Goal: Task Accomplishment & Management: Complete application form

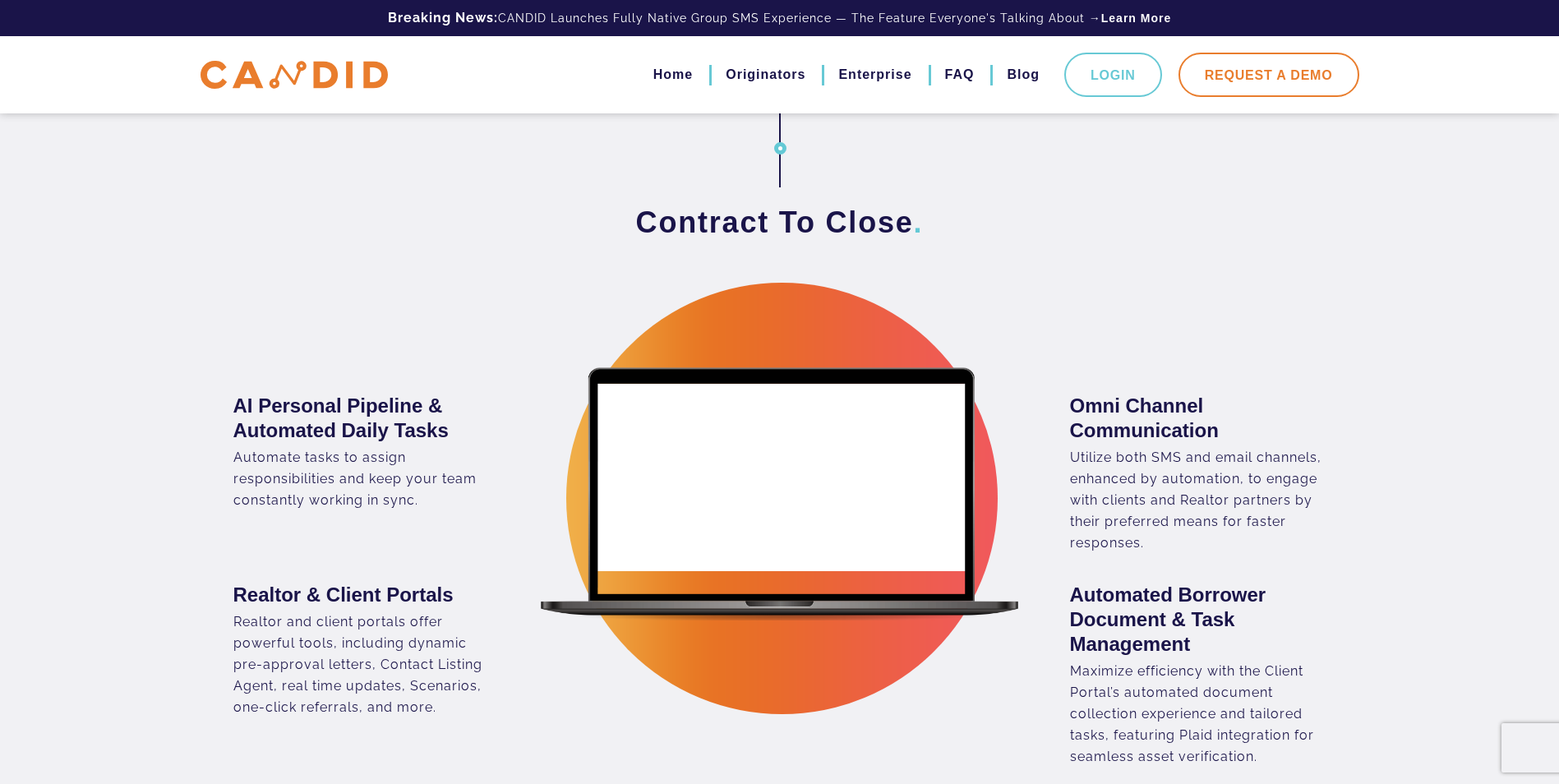
click at [1252, 78] on link "Request A Demo" at bounding box center [1269, 74] width 180 height 44
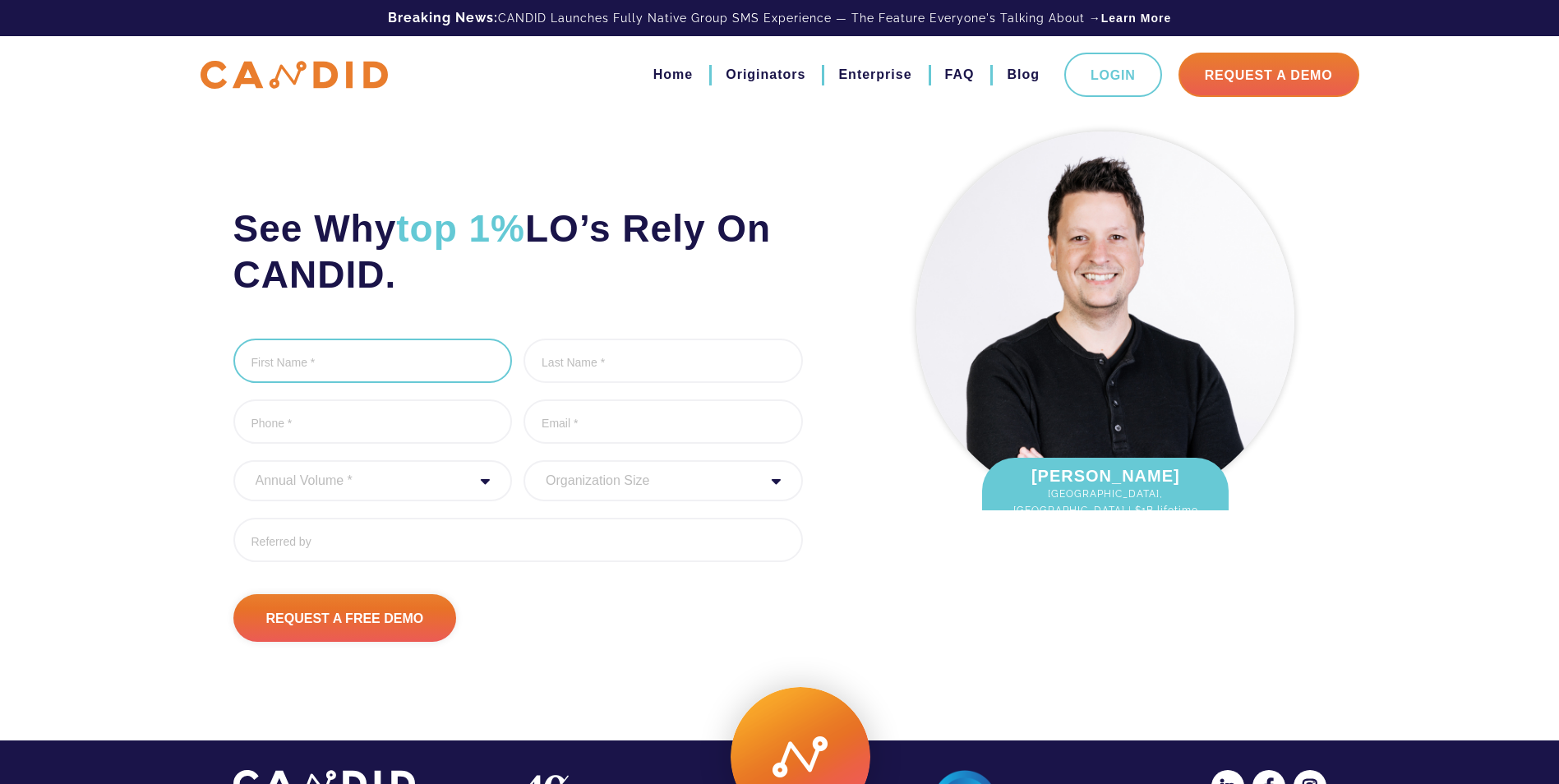
click at [327, 358] on input "First Name *" at bounding box center [373, 360] width 279 height 44
type input "[PERSON_NAME]"
type input "8137504933"
type input "[EMAIL_ADDRESS][DOMAIN_NAME]"
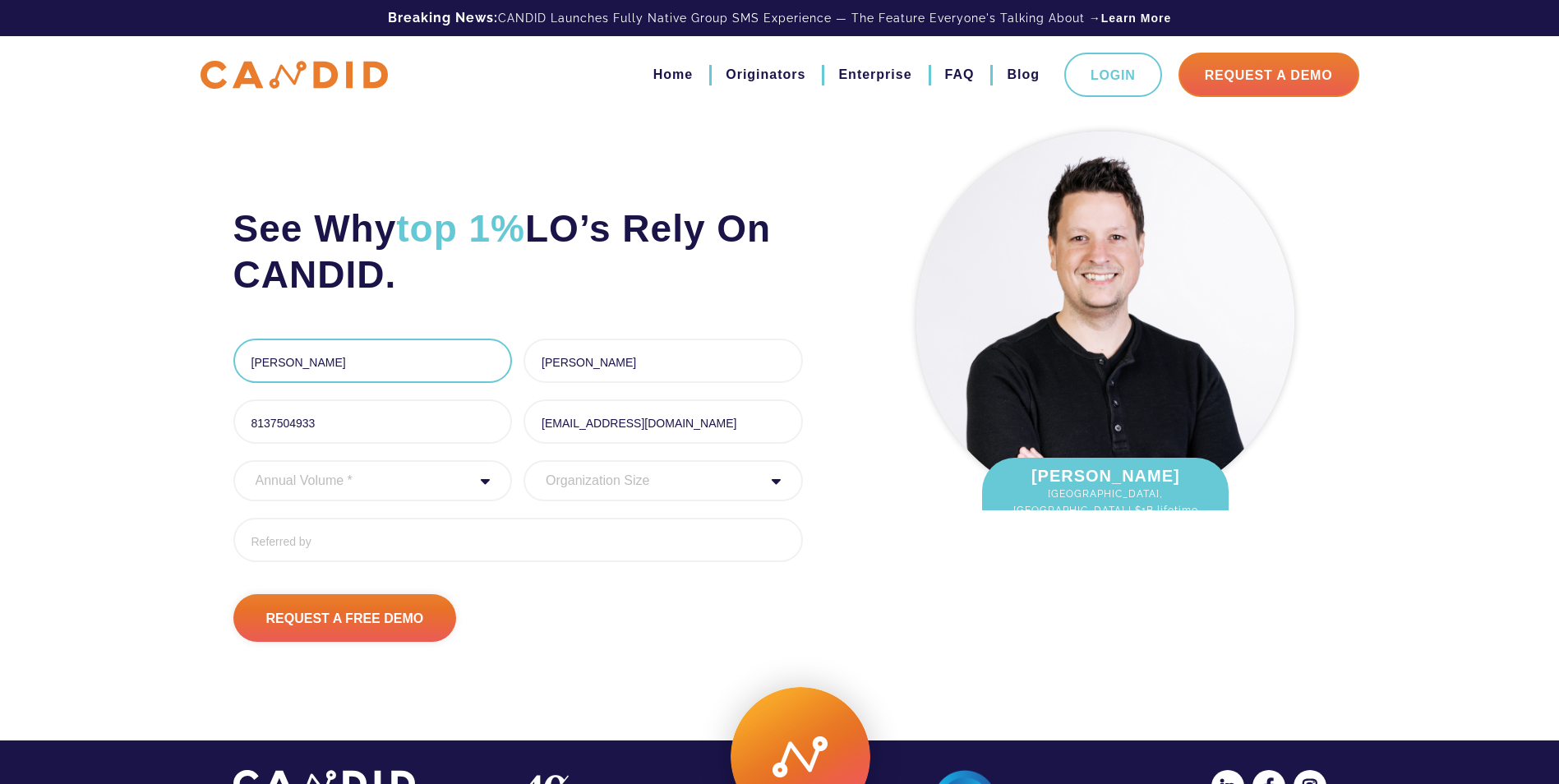
type input "[PHONE_NUMBER]"
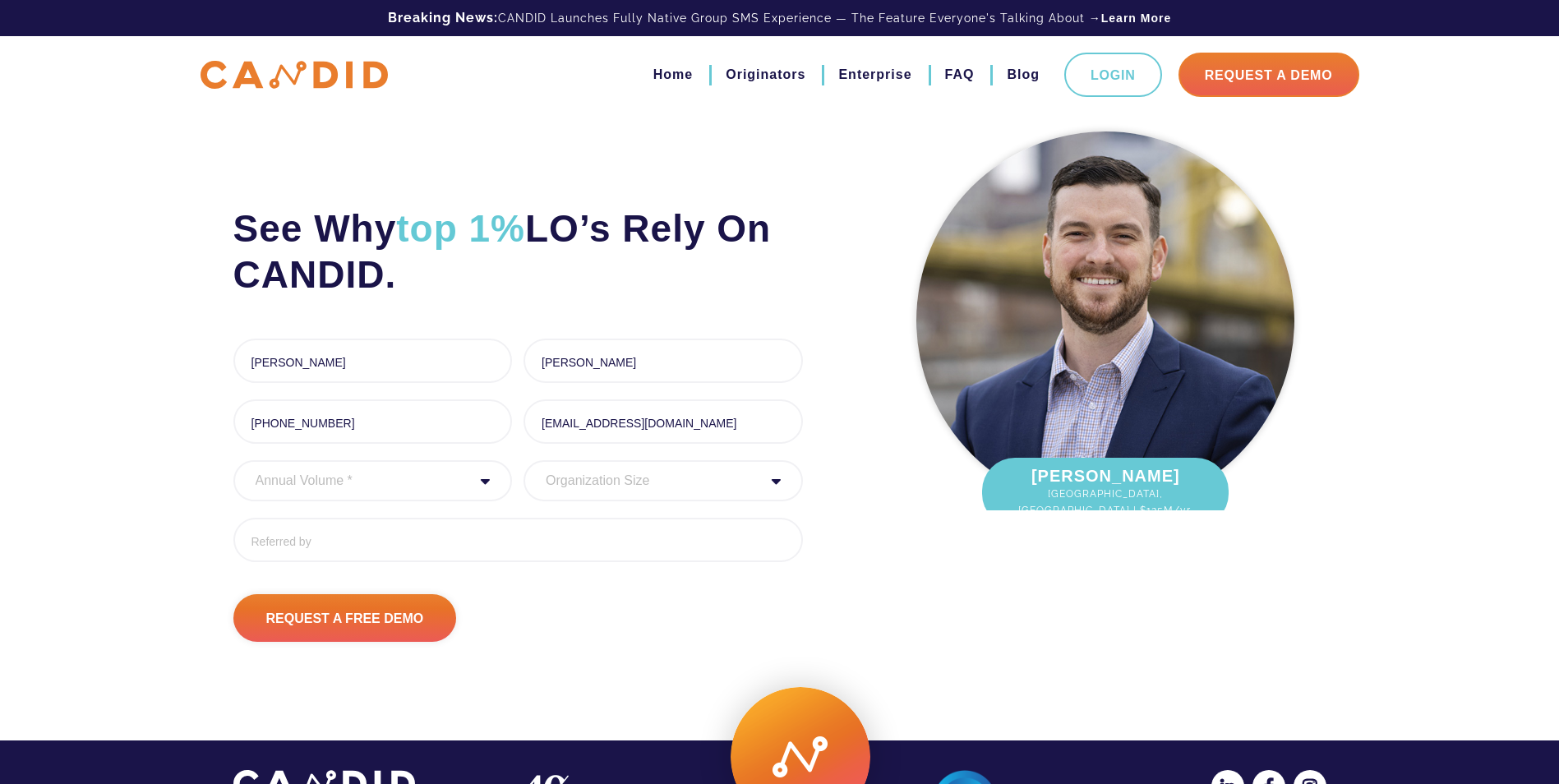
click at [479, 485] on select "Annual Volume * 0 to 25M 25M to 50M 50M to 75M 75M to 100M 100M to 150M 150M to…" at bounding box center [373, 480] width 279 height 41
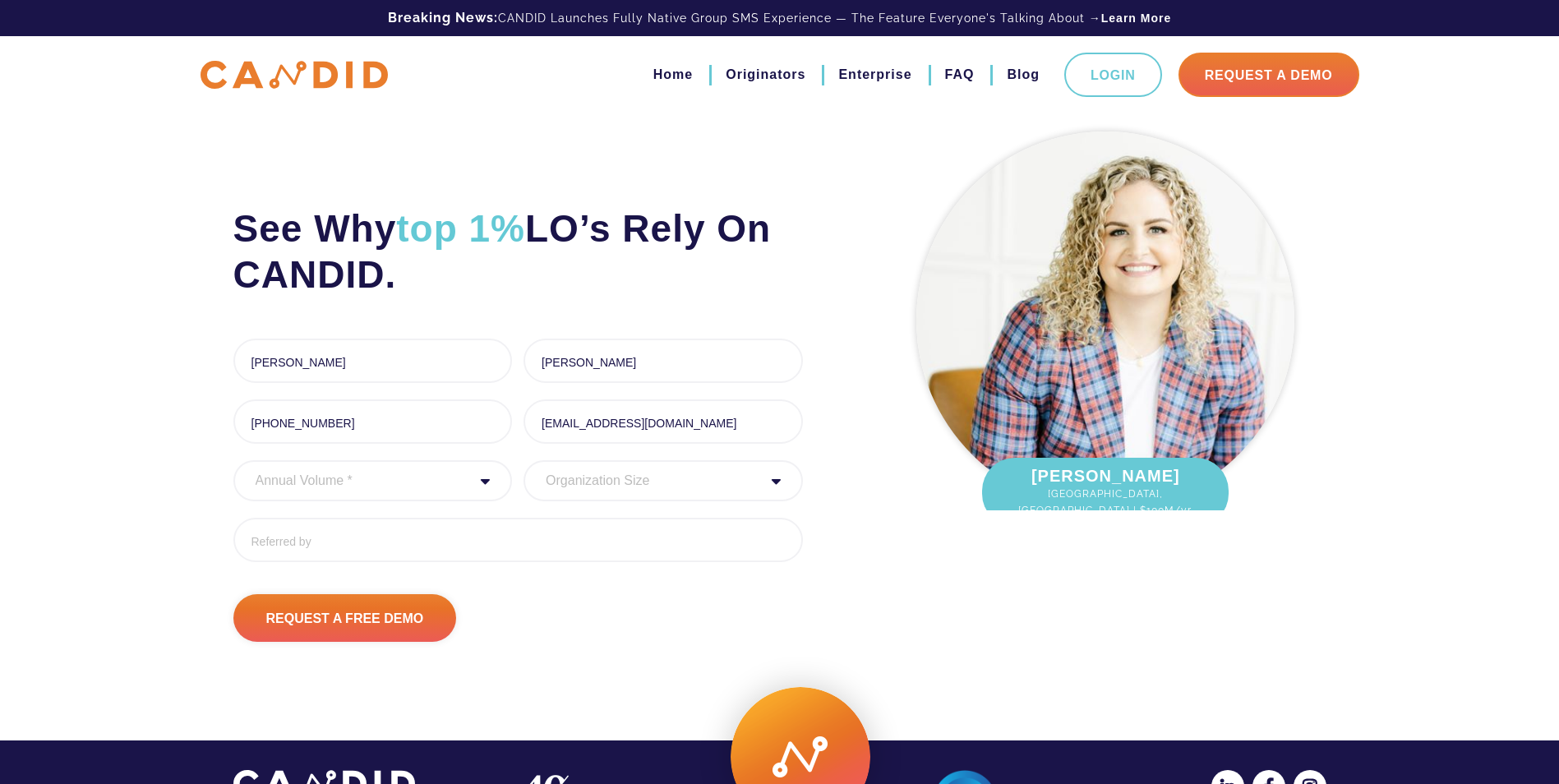
select select "30000000"
click at [233, 460] on select "Annual Volume * 0 to 25M 25M to 50M 50M to 75M 75M to 100M 100M to 150M 150M to…" at bounding box center [373, 480] width 279 height 41
drag, startPoint x: 671, startPoint y: 485, endPoint x: 677, endPoint y: 478, distance: 9.2
click at [677, 478] on select "Organization Size 1 - 10 11 - 50 51 - 100 101 - 200 201 - 300 300 - 500 501+" at bounding box center [663, 480] width 279 height 41
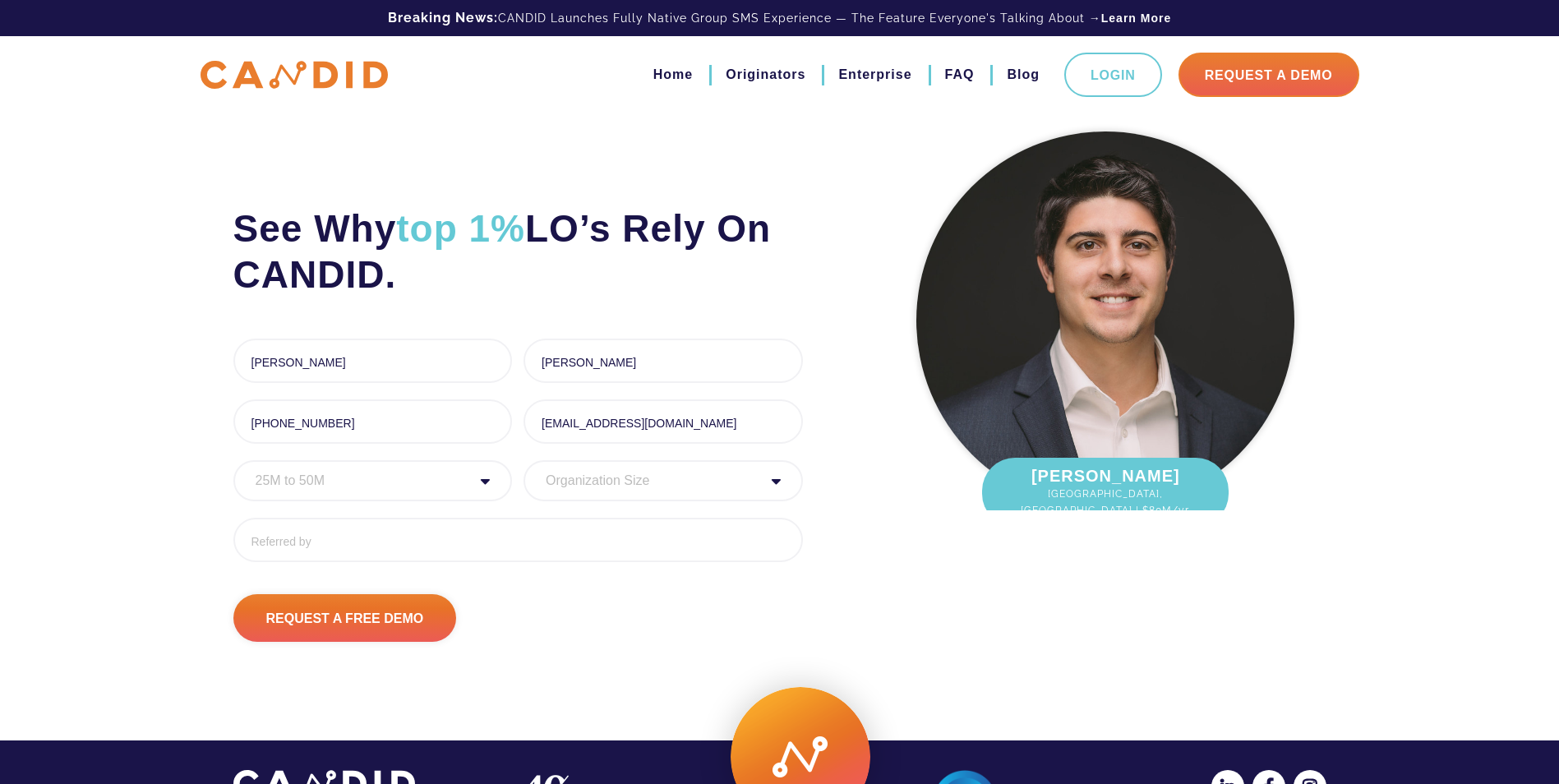
select select "1 - 10"
click at [524, 460] on select "Organization Size 1 - 10 11 - 50 51 - 100 101 - 200 201 - 300 300 - 500 501+" at bounding box center [663, 480] width 279 height 41
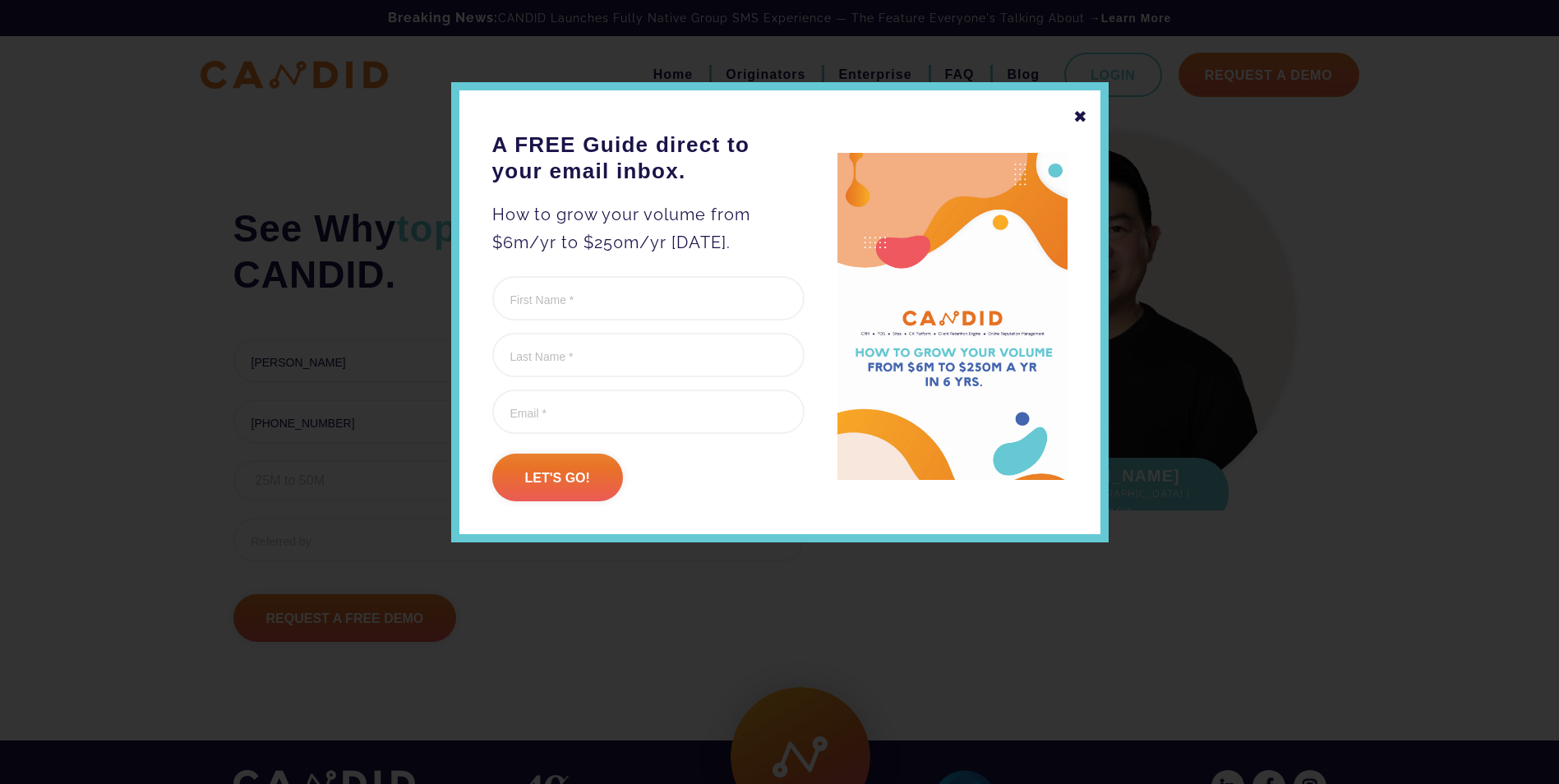
click at [1084, 117] on div "✖" at bounding box center [1081, 117] width 15 height 28
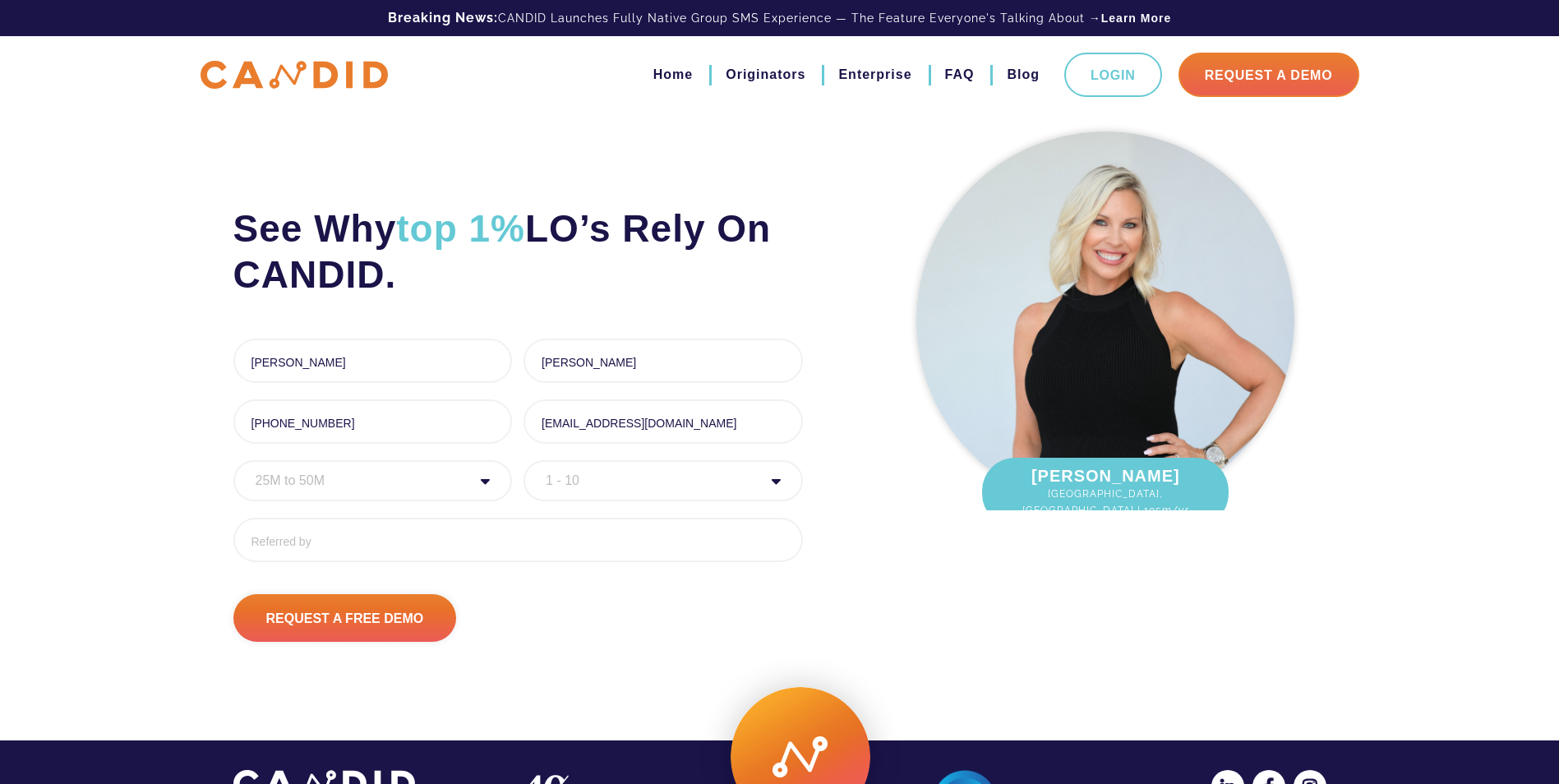
click at [488, 483] on div "Annual Volume * 0 to 25M 25M to 50M 50M to 75M 75M to 100M 100M to 150M 150M to…" at bounding box center [373, 480] width 279 height 41
click at [481, 483] on div "Annual Volume * 0 to 25M 25M to 50M 50M to 75M 75M to 100M 100M to 150M 150M to…" at bounding box center [373, 480] width 279 height 41
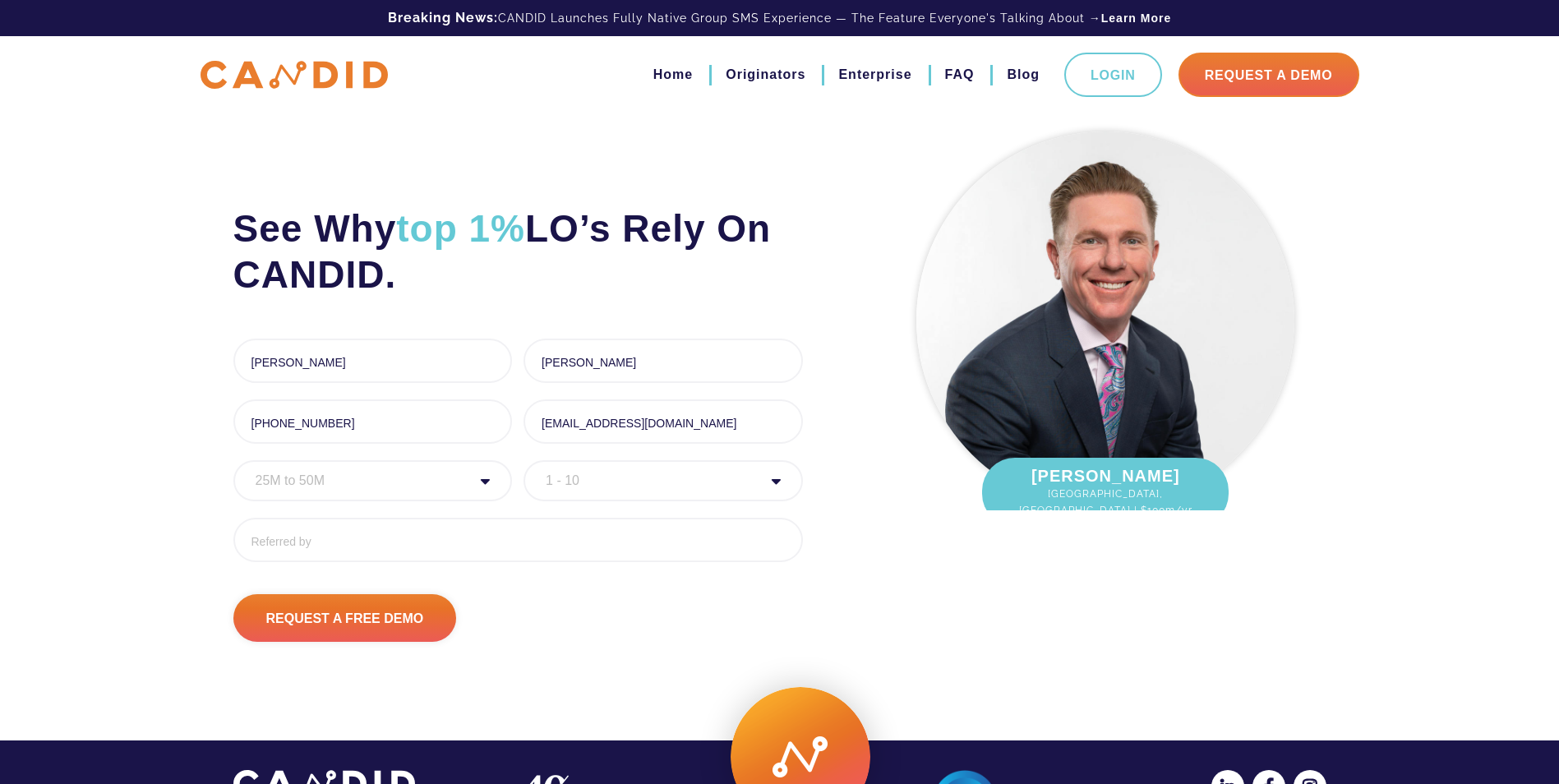
drag, startPoint x: 429, startPoint y: 462, endPoint x: 412, endPoint y: 467, distance: 17.7
click at [425, 464] on select "Annual Volume * 0 to 25M 25M to 50M 50M to 75M 75M to 100M 100M to 150M 150M to…" at bounding box center [373, 480] width 279 height 41
select select "50000000"
click at [233, 460] on select "Annual Volume * 0 to 25M 25M to 50M 50M to 75M 75M to 100M 100M to 150M 150M to…" at bounding box center [373, 480] width 279 height 41
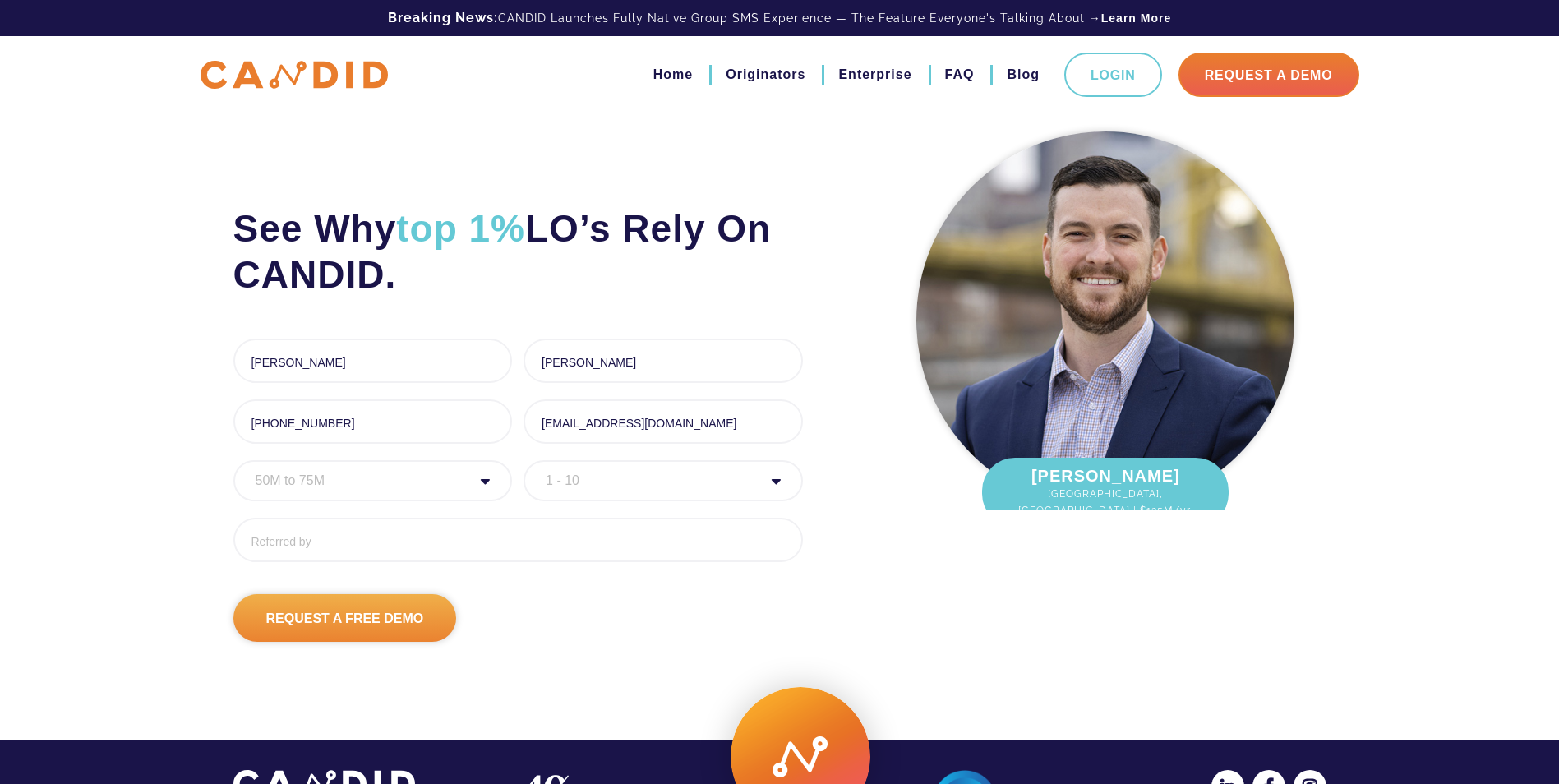
click at [334, 617] on input "Request A Free Demo" at bounding box center [345, 617] width 224 height 48
